Goal: Communication & Community: Answer question/provide support

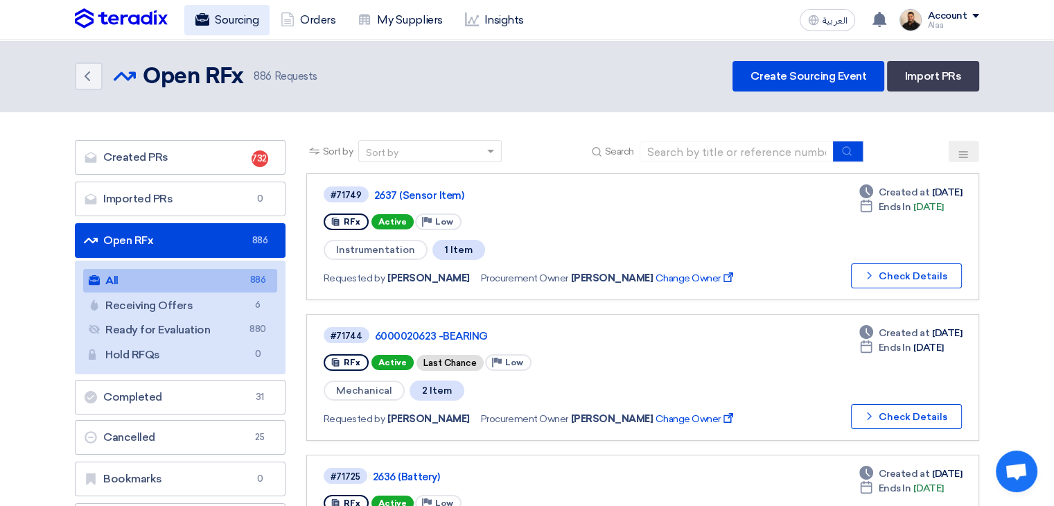
click at [247, 26] on link "Sourcing" at bounding box center [226, 20] width 85 height 30
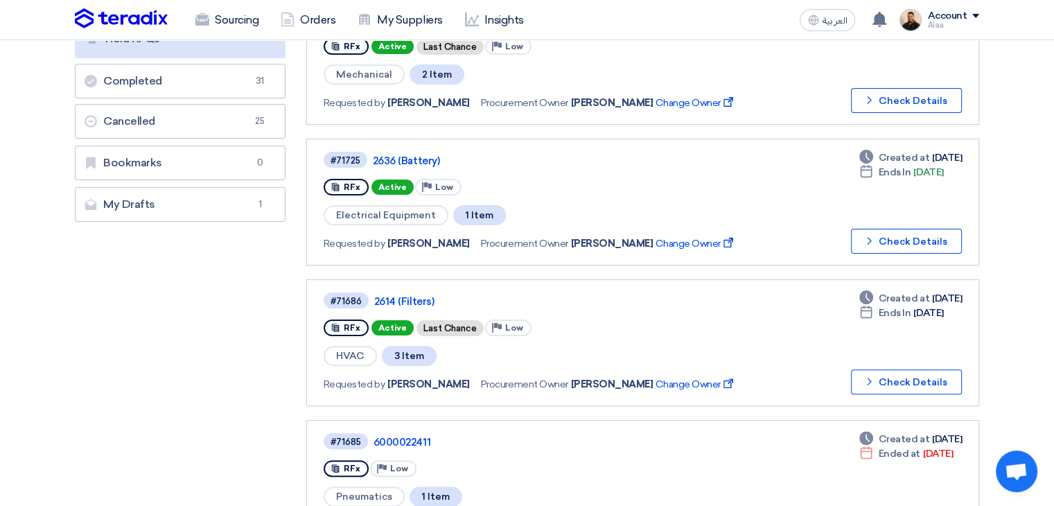
scroll to position [416, 0]
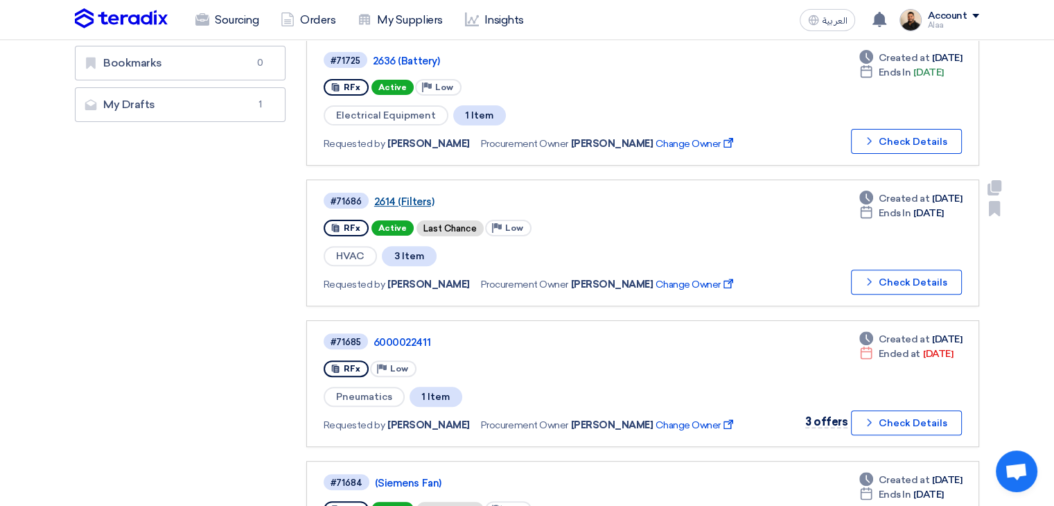
click at [401, 191] on div "#71686 2614 (Filters)" at bounding box center [537, 200] width 426 height 19
click at [403, 195] on link "2614 (Filters)" at bounding box center [547, 201] width 347 height 12
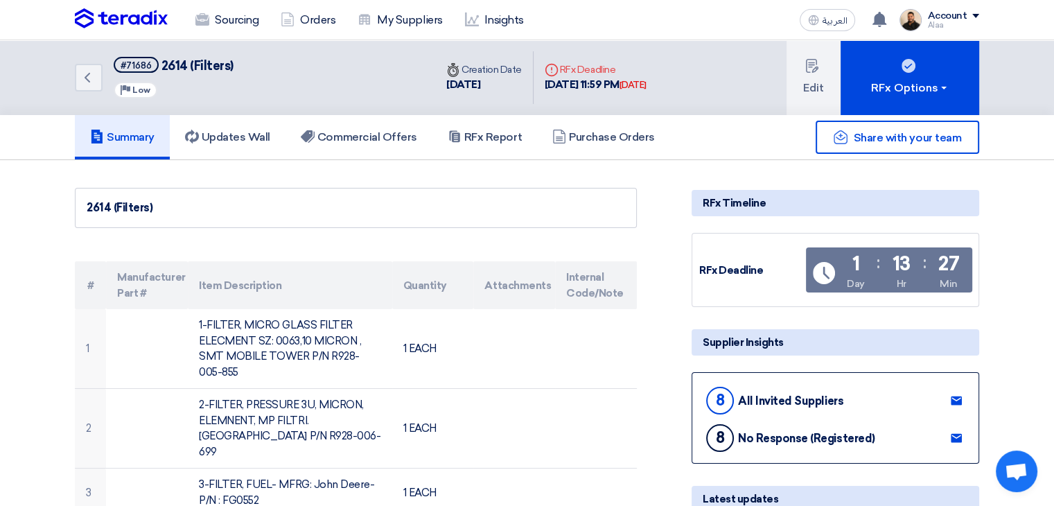
scroll to position [69, 0]
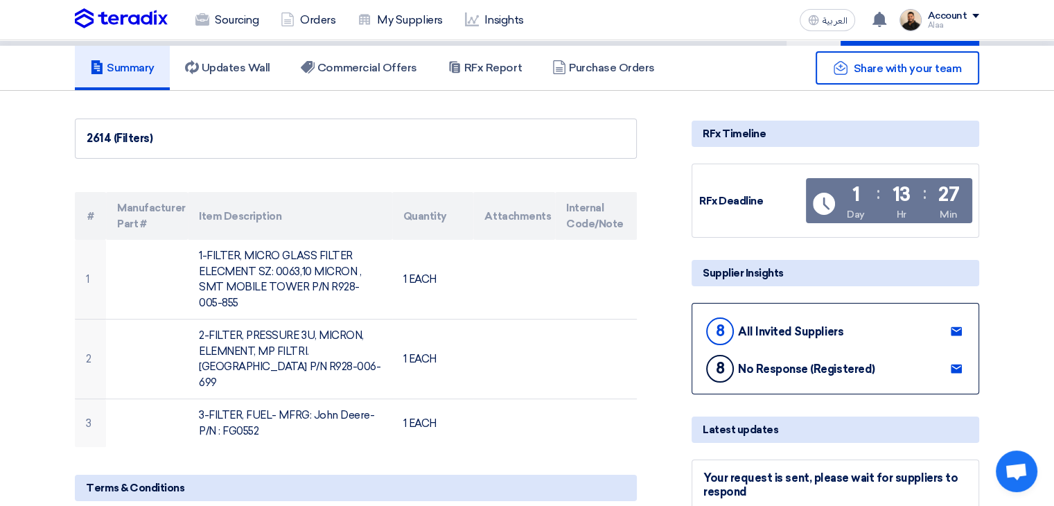
click at [957, 329] on icon at bounding box center [956, 331] width 11 height 11
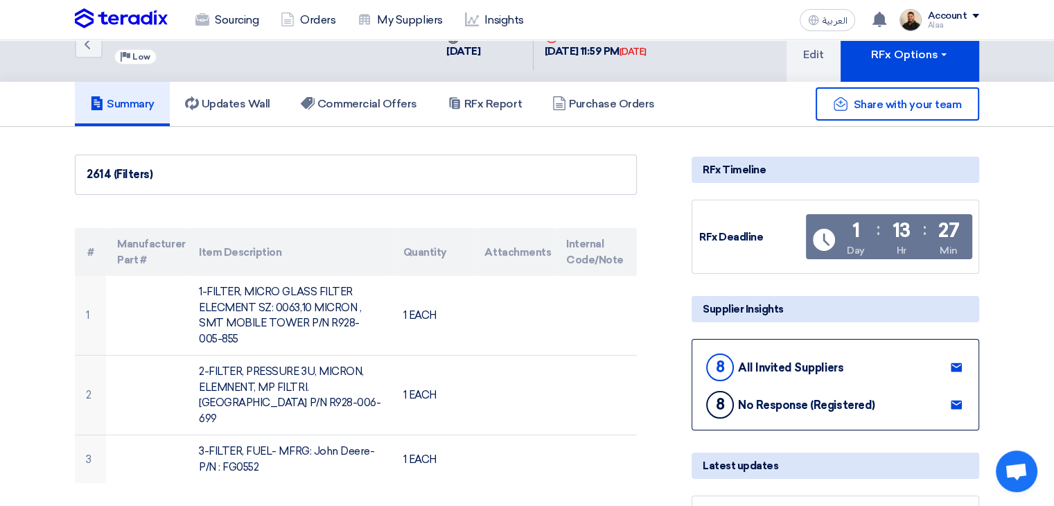
scroll to position [0, 0]
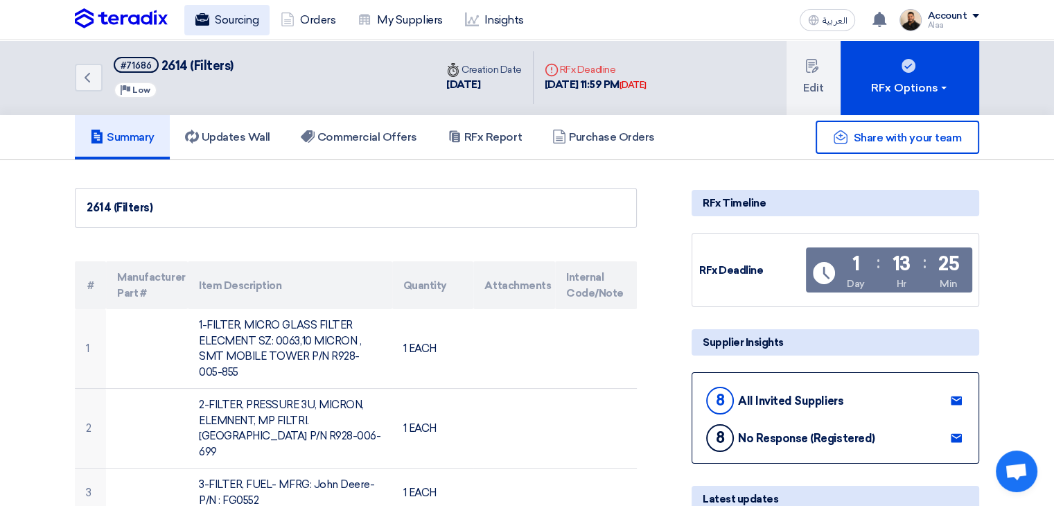
click at [245, 22] on link "Sourcing" at bounding box center [226, 20] width 85 height 30
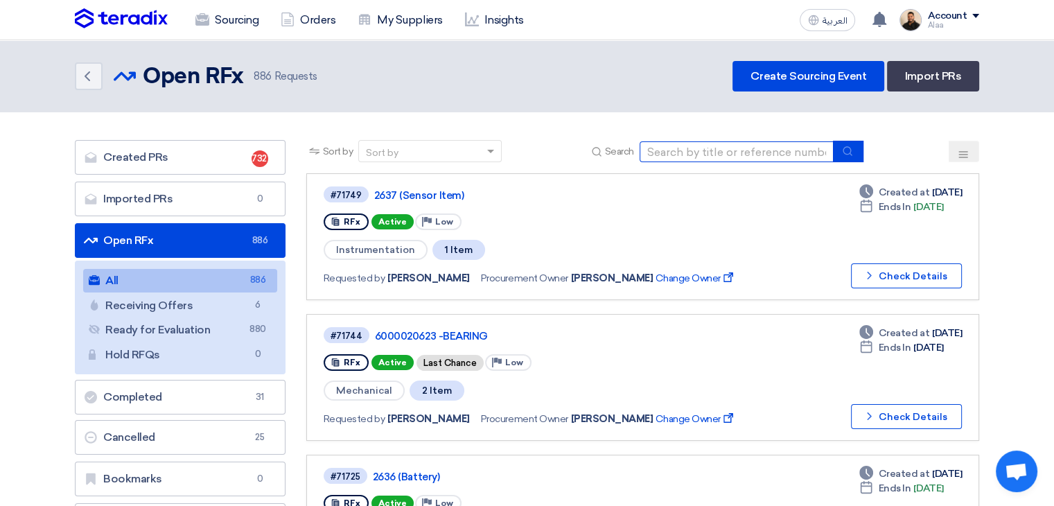
click at [690, 145] on input at bounding box center [737, 151] width 194 height 21
type input "71624"
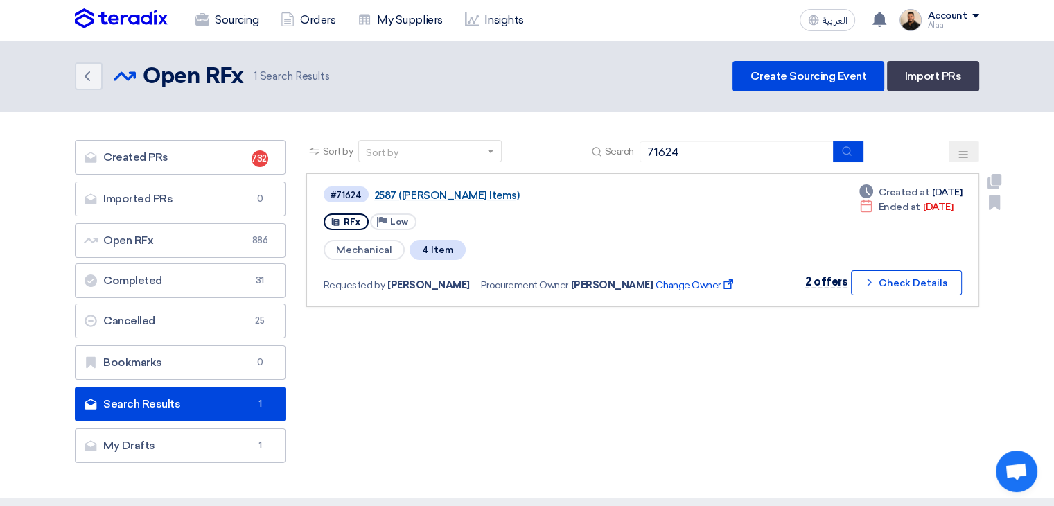
click at [392, 192] on link "2587 (Perkins Items)" at bounding box center [547, 195] width 347 height 12
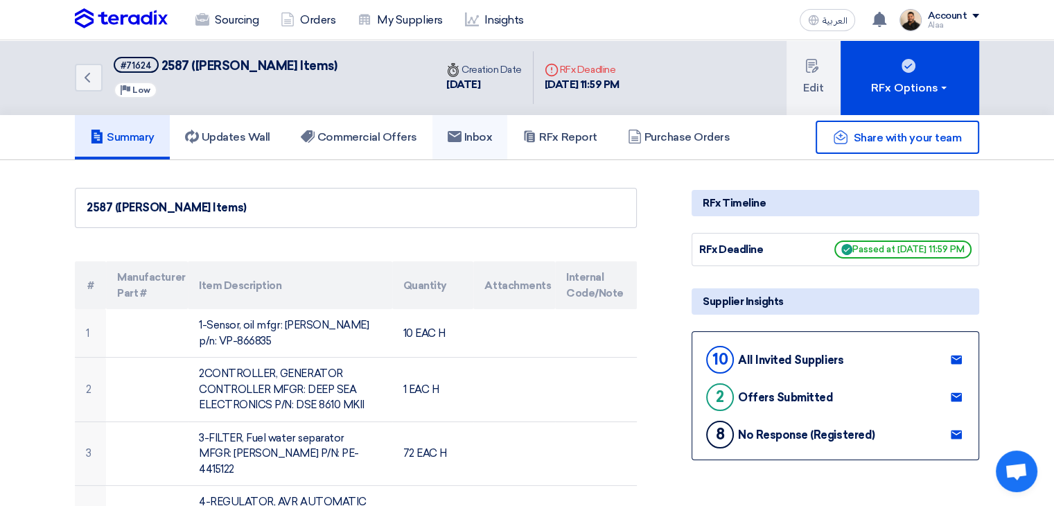
click at [466, 141] on h5 "Inbox" at bounding box center [470, 137] width 45 height 14
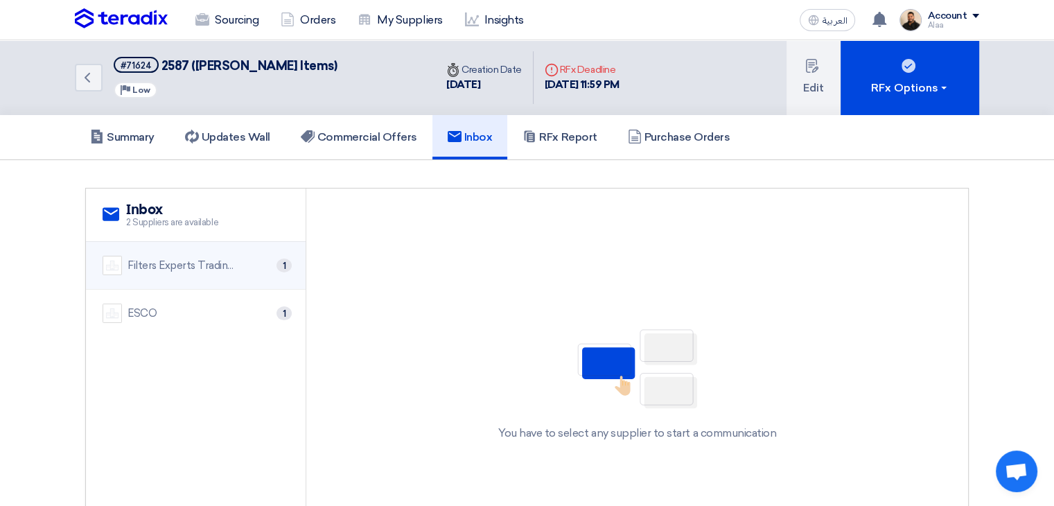
click at [254, 281] on li "Filters Experts Trading Co. 1" at bounding box center [196, 266] width 220 height 48
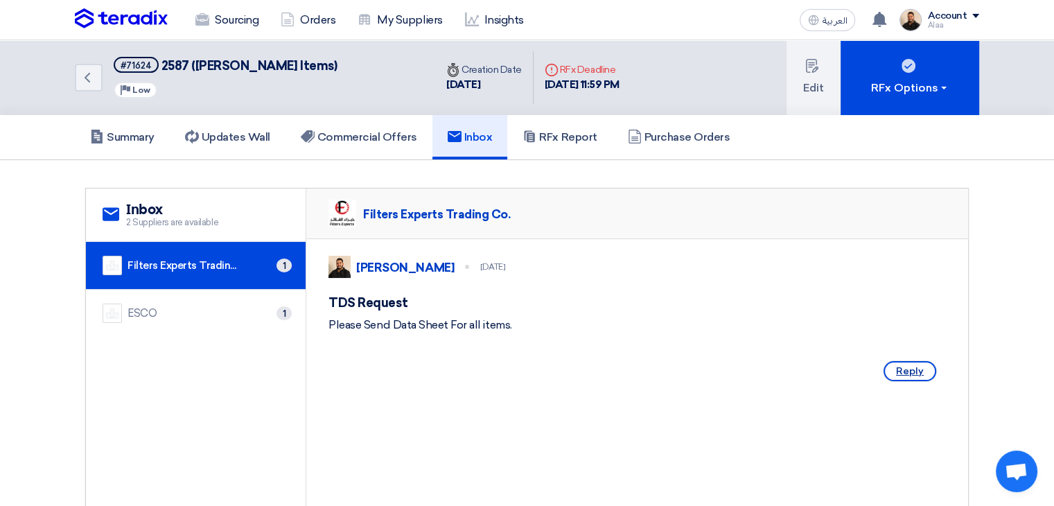
click at [924, 381] on span "Reply" at bounding box center [910, 371] width 53 height 20
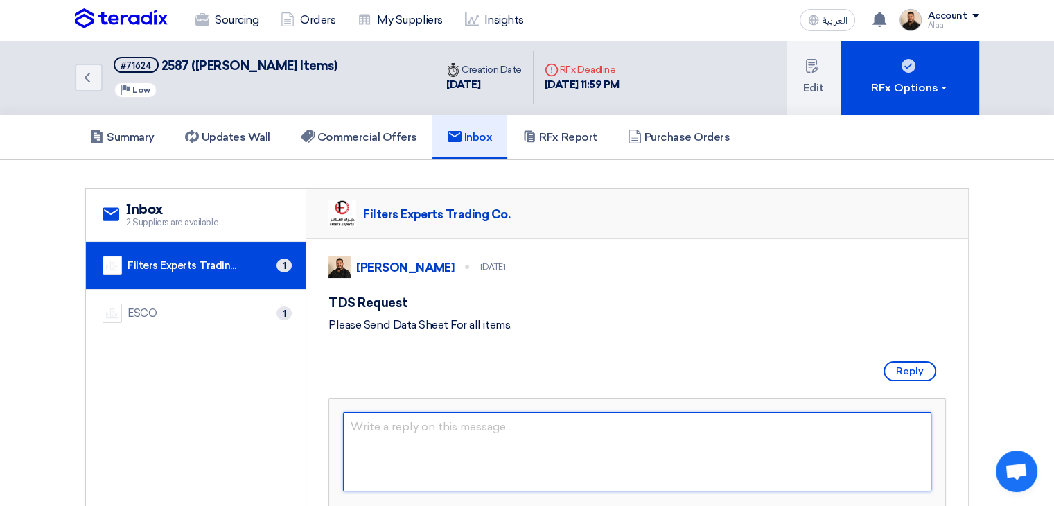
click at [561, 454] on textarea at bounding box center [637, 451] width 588 height 79
type textarea "ق"
click at [582, 489] on textarea at bounding box center [637, 451] width 588 height 79
type textarea "ٌ"
type textarea "Reminder."
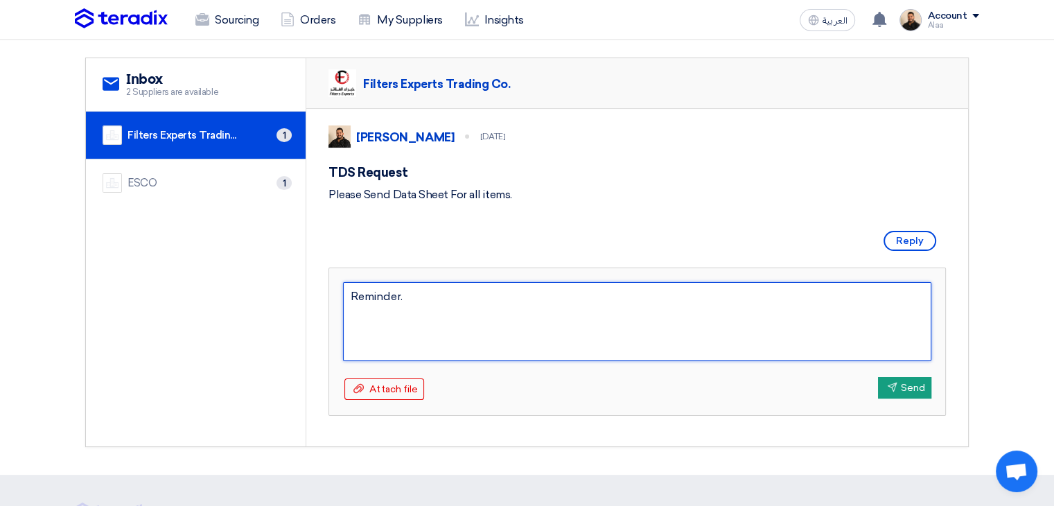
scroll to position [139, 0]
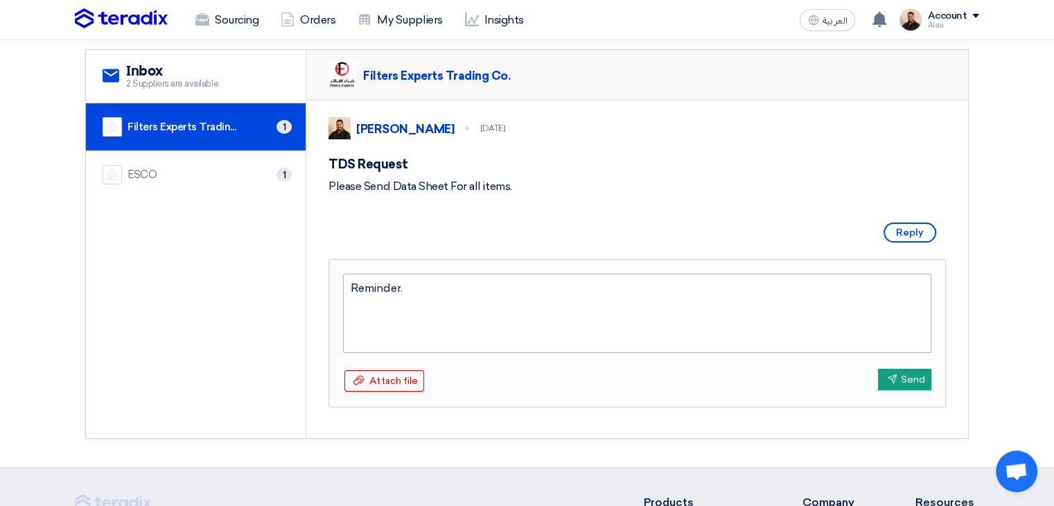
click at [366, 327] on textarea "Reminder." at bounding box center [637, 313] width 588 height 79
click at [369, 322] on textarea "Reminder." at bounding box center [637, 313] width 588 height 79
click at [410, 320] on textarea "Reminder." at bounding box center [637, 313] width 588 height 79
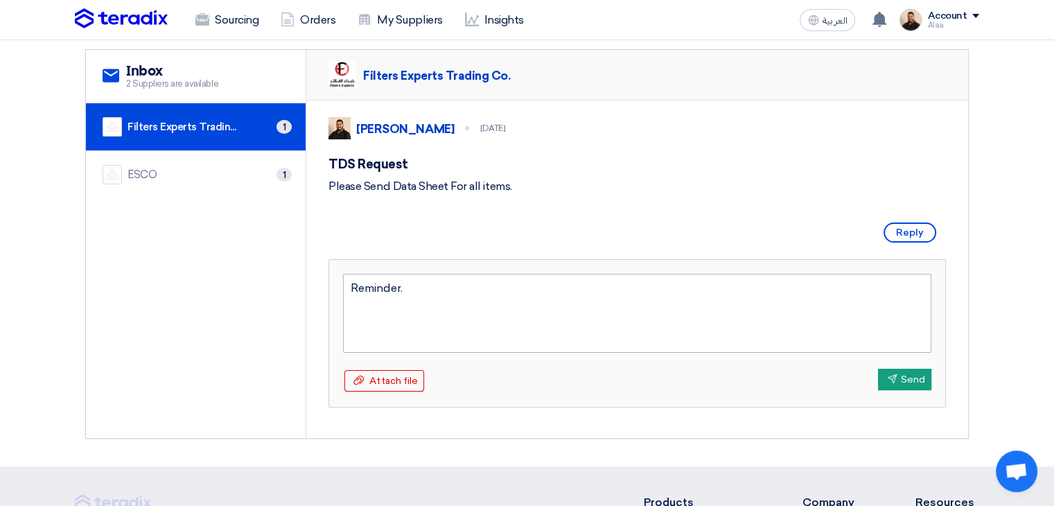
click at [410, 320] on textarea "Reminder." at bounding box center [637, 313] width 588 height 79
click at [893, 384] on icon "Send" at bounding box center [892, 379] width 10 height 10
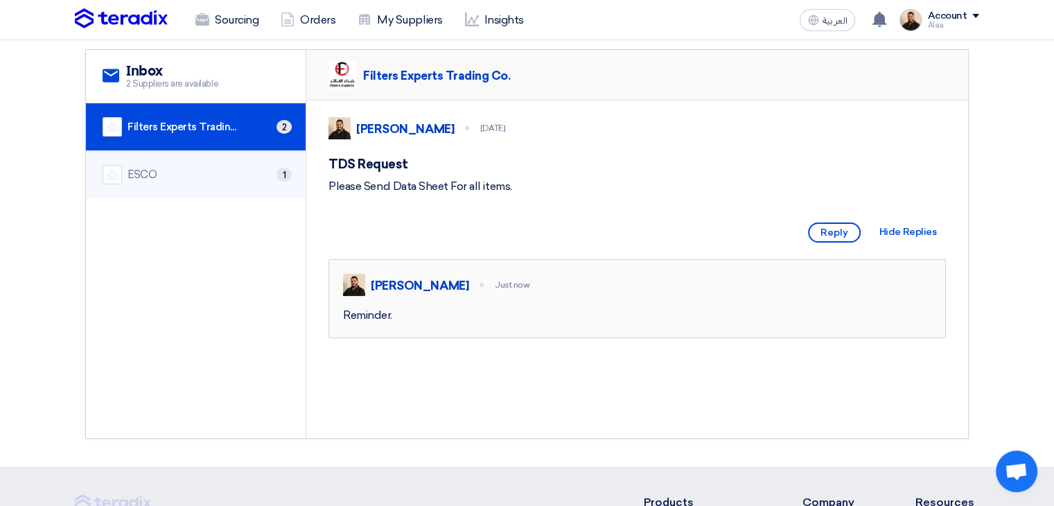
click at [161, 174] on div "ESCO 1" at bounding box center [196, 174] width 186 height 19
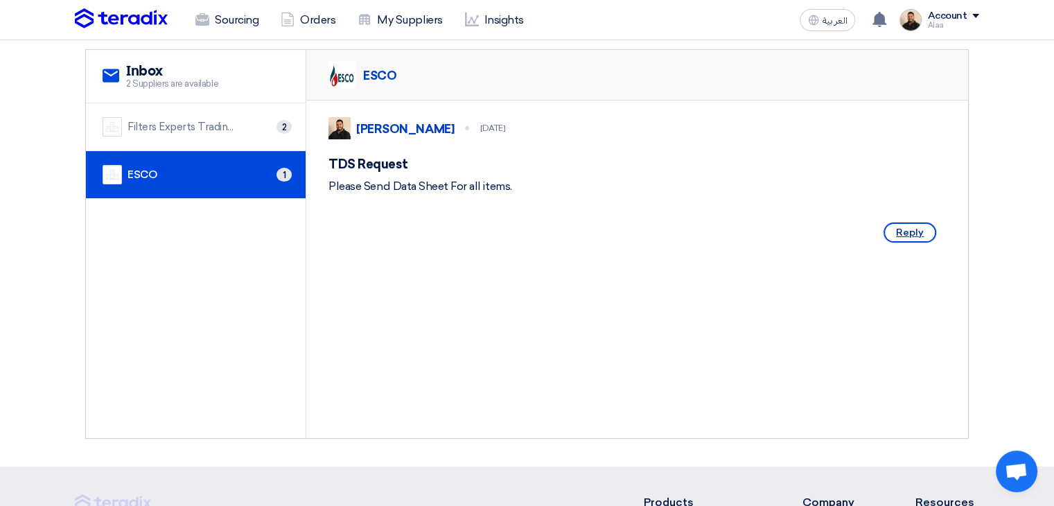
click at [898, 243] on span "Reply" at bounding box center [910, 232] width 53 height 20
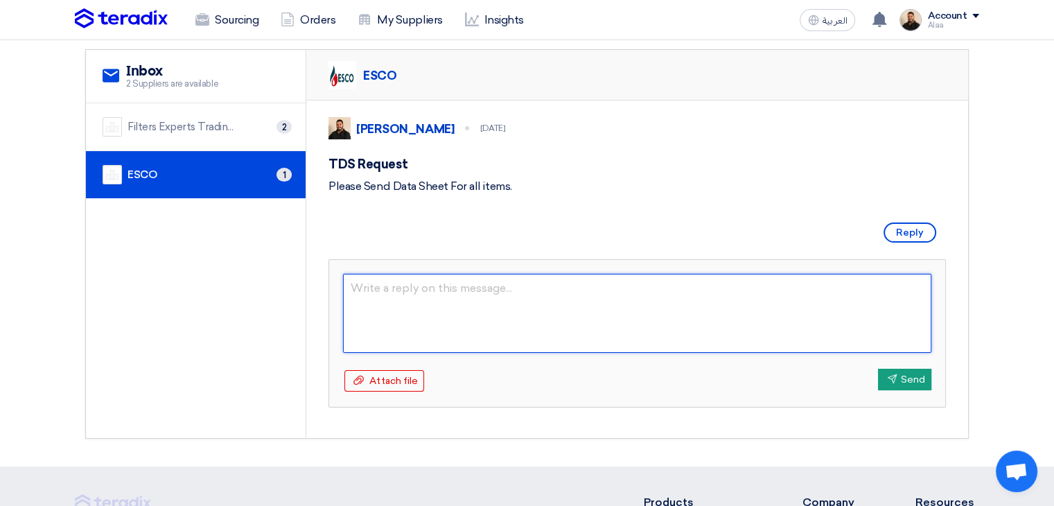
click at [545, 306] on textarea at bounding box center [637, 313] width 588 height 79
paste textarea "Reminder."
type textarea "Reminder."
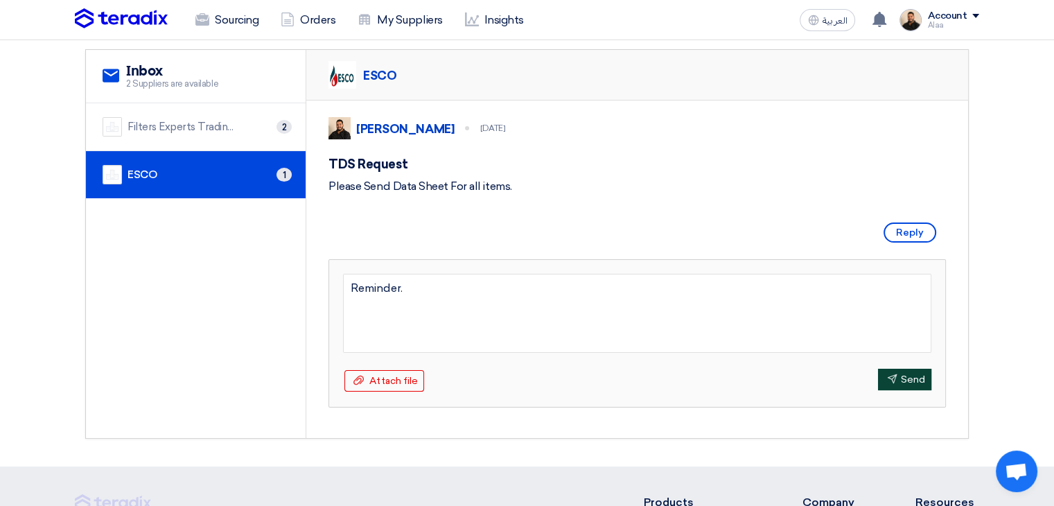
click at [897, 390] on button "Send Send" at bounding box center [904, 379] width 53 height 21
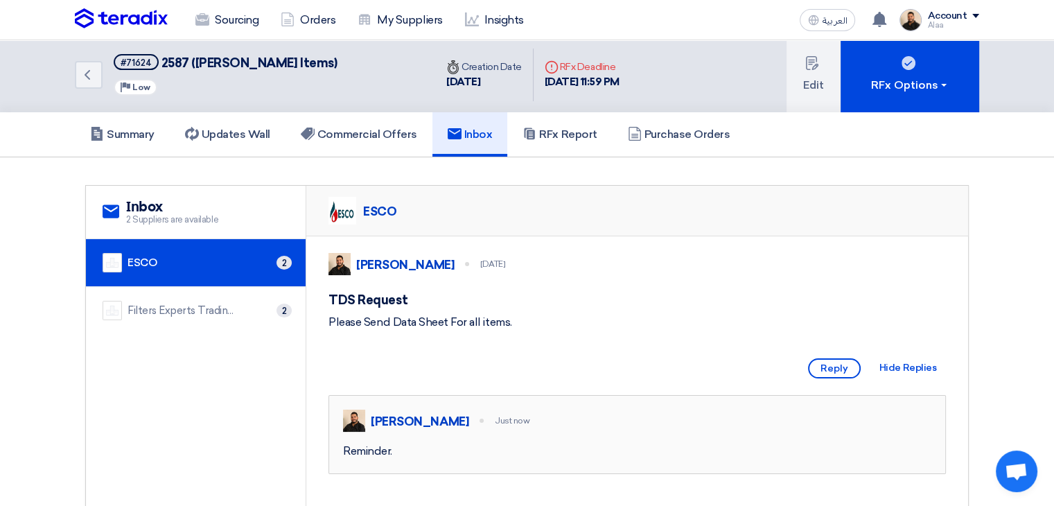
scroll to position [0, 0]
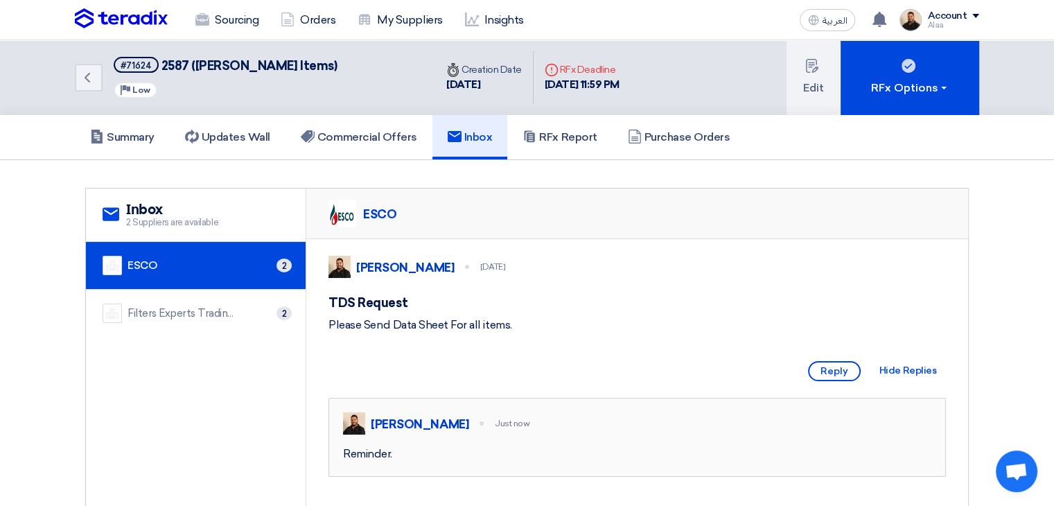
click at [215, 267] on div "ESCO 2" at bounding box center [196, 265] width 186 height 19
click at [216, 269] on div "ESCO 2" at bounding box center [196, 265] width 186 height 19
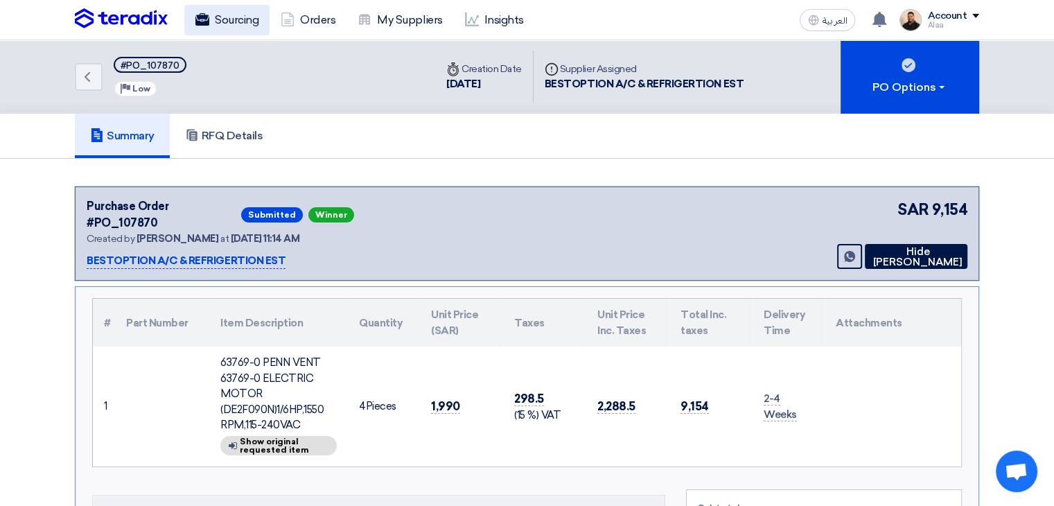
click at [218, 14] on link "Sourcing" at bounding box center [226, 20] width 85 height 30
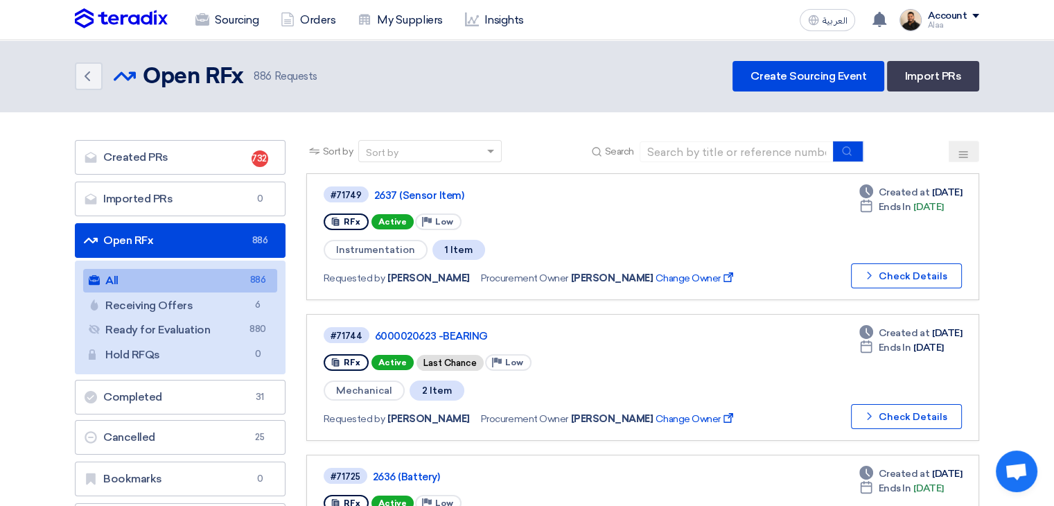
click at [100, 23] on img at bounding box center [121, 18] width 93 height 21
